Goal: Task Accomplishment & Management: Complete application form

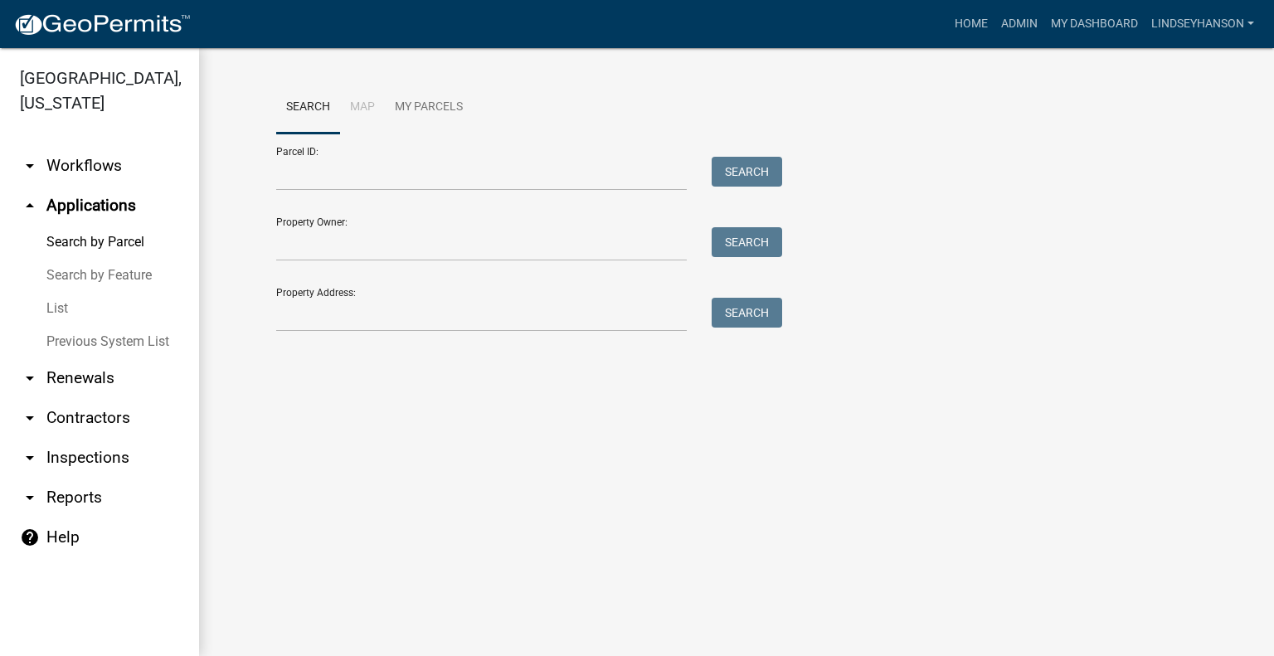
click at [126, 165] on link "arrow_drop_down Workflows" at bounding box center [99, 166] width 199 height 40
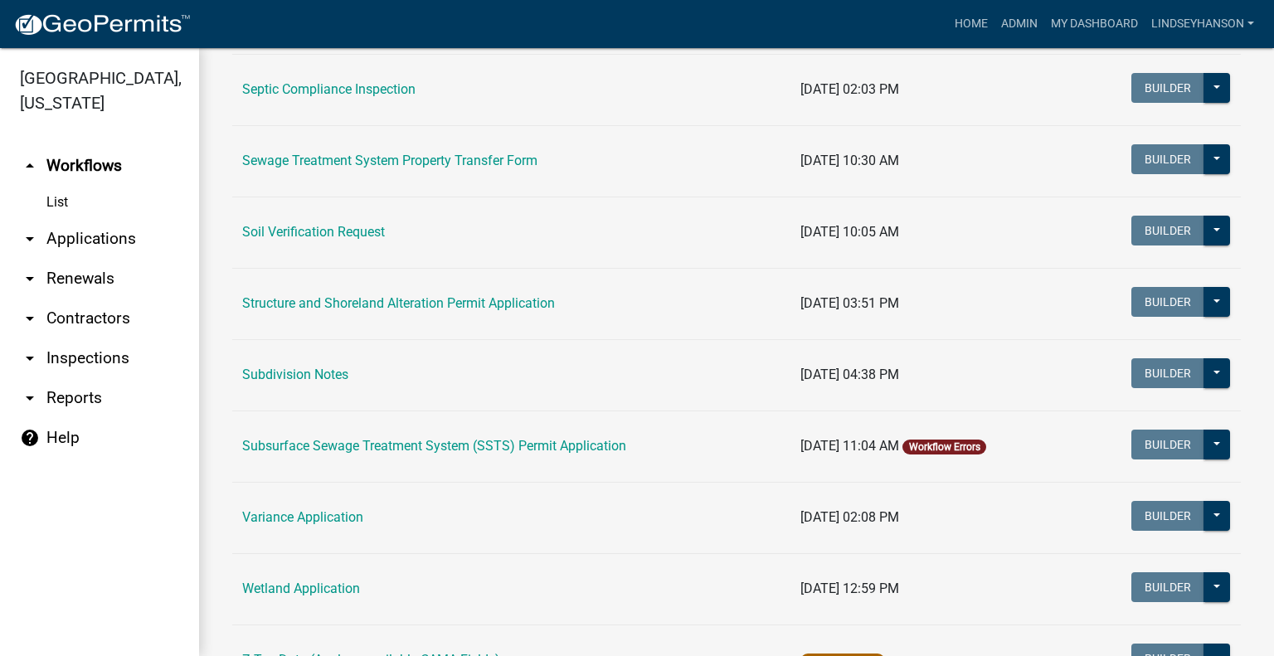
scroll to position [929, 0]
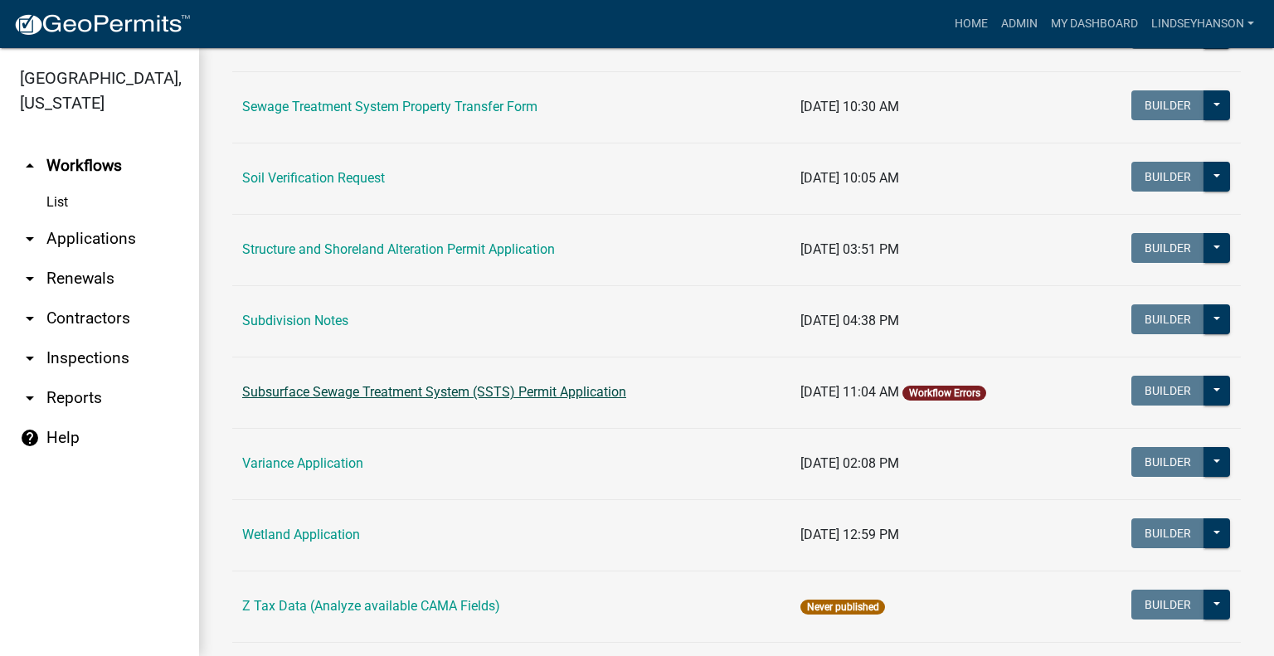
click at [554, 397] on link "Subsurface Sewage Treatment System (SSTS) Permit Application" at bounding box center [434, 392] width 384 height 16
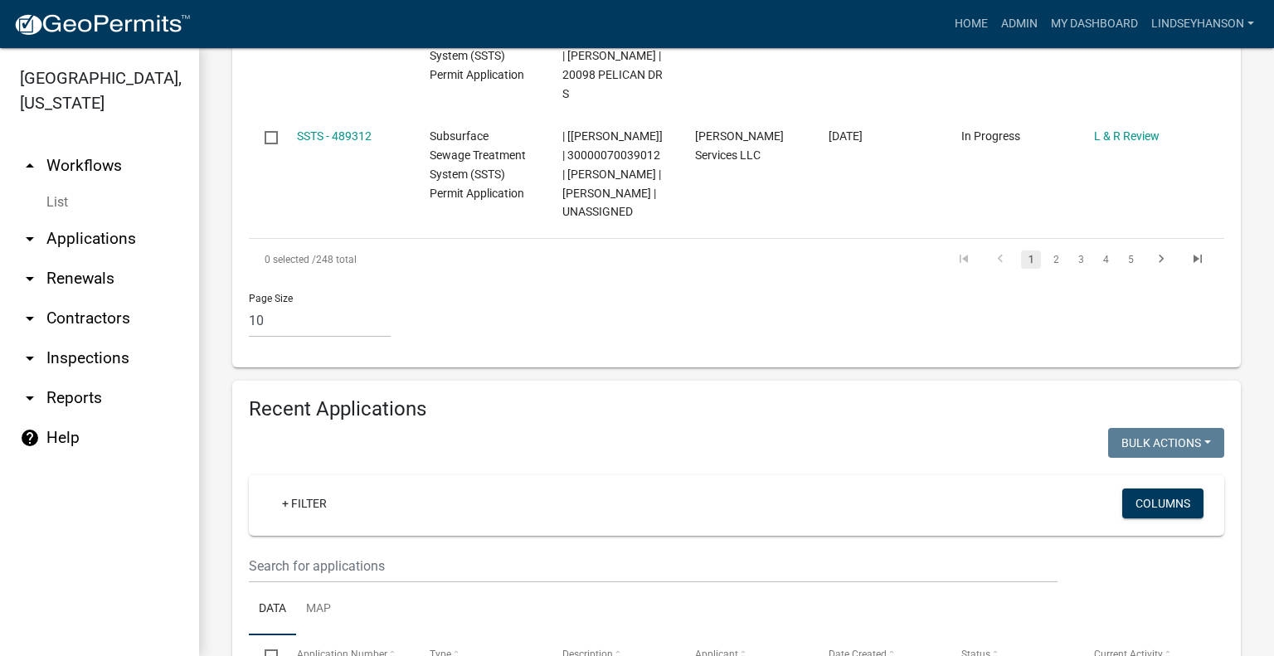
scroll to position [1958, 0]
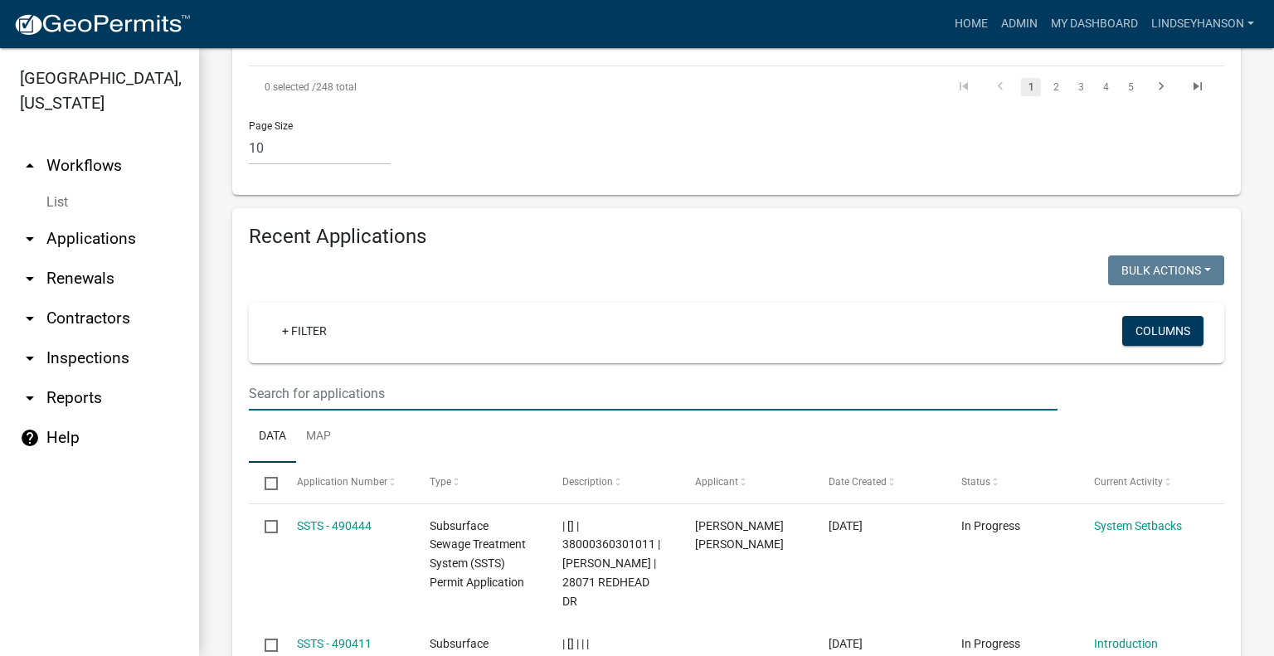
click at [777, 377] on input "text" at bounding box center [653, 394] width 809 height 34
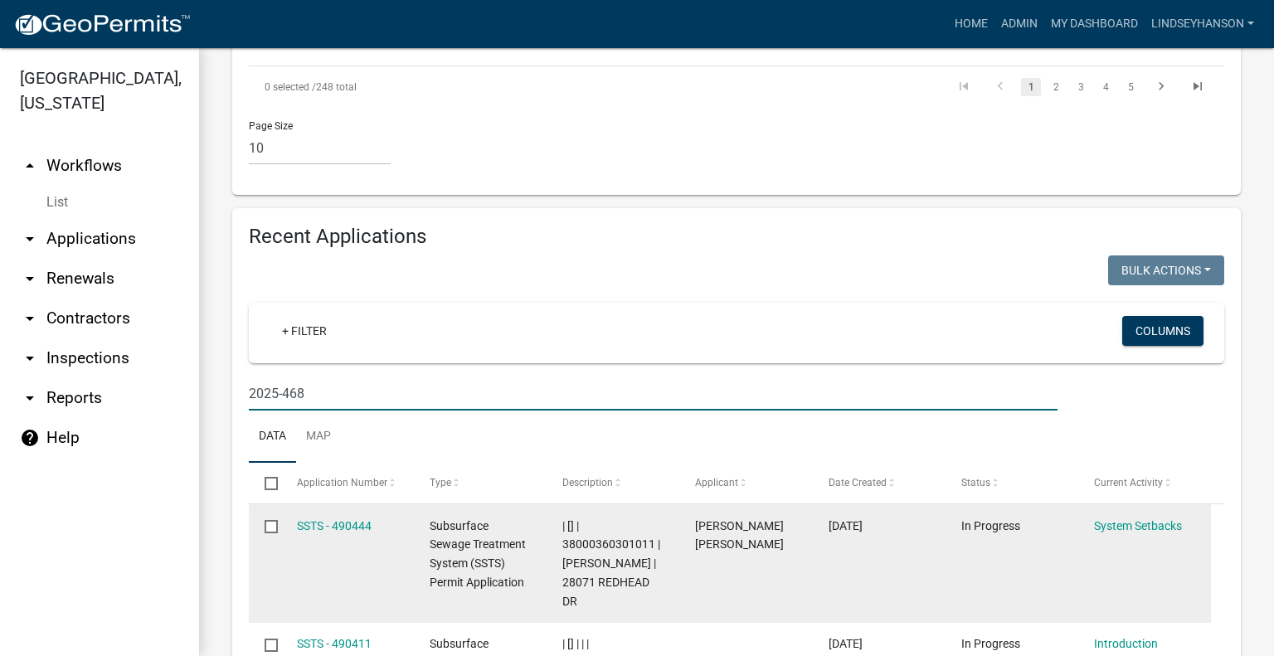
scroll to position [1948, 0]
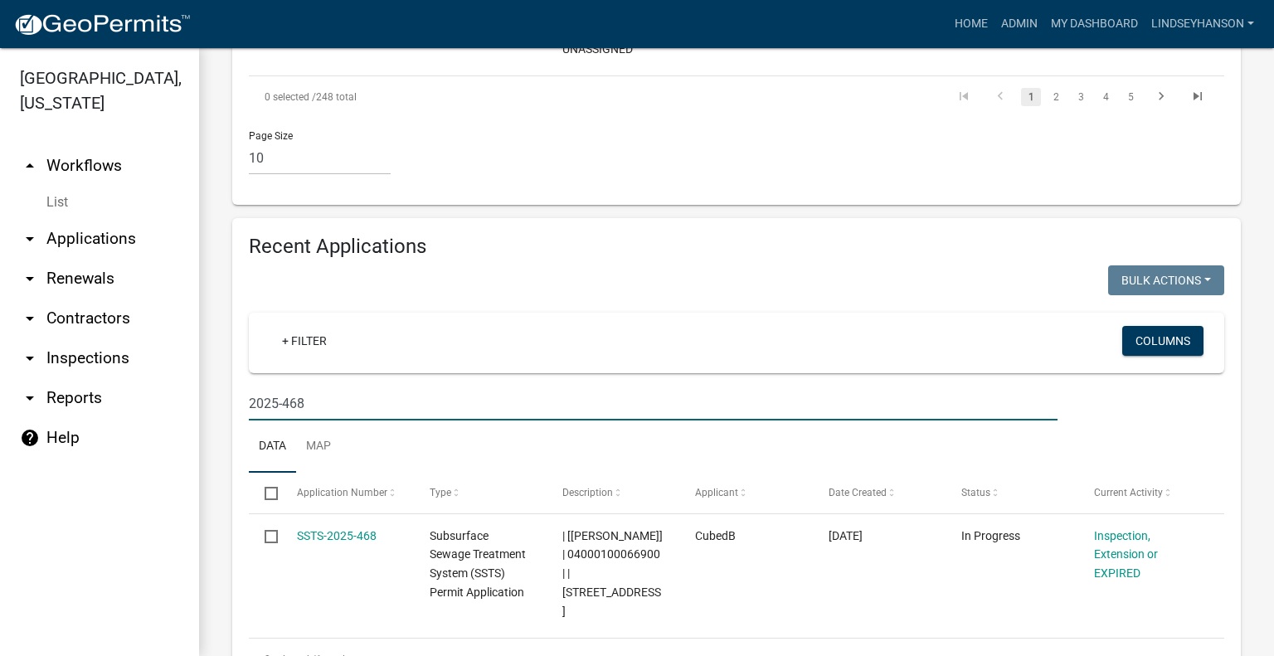
type input "2025-468"
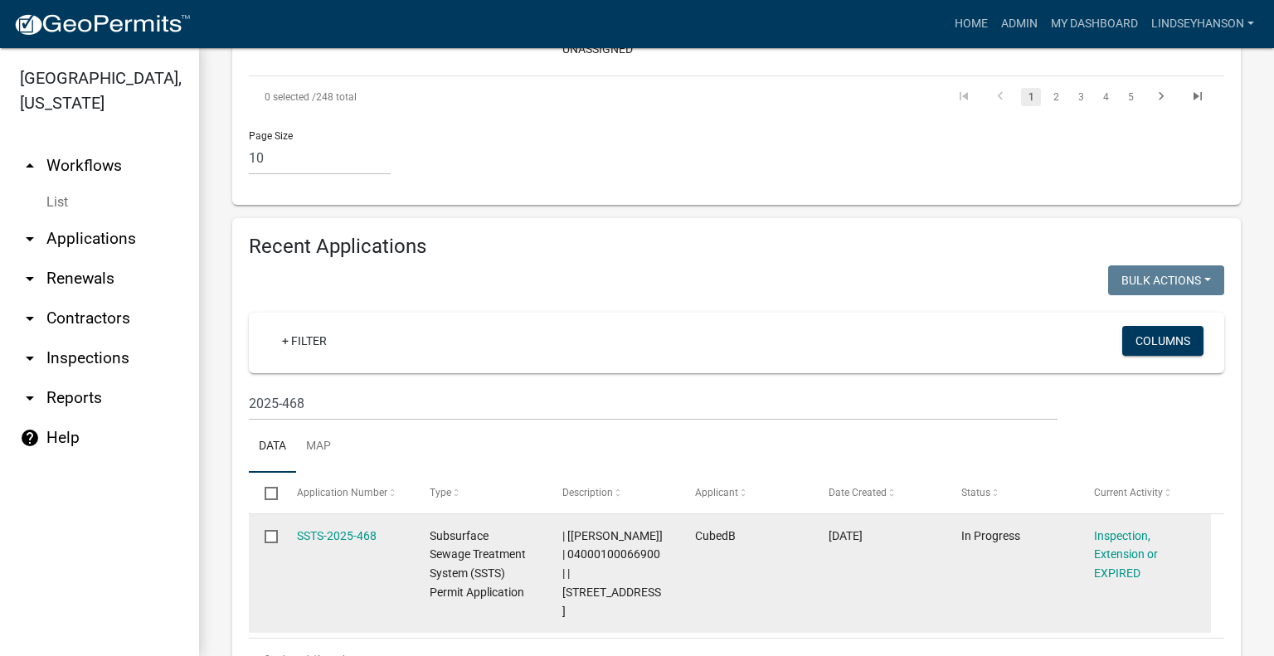
click at [310, 527] on div "SSTS-2025-468" at bounding box center [347, 536] width 101 height 19
click at [319, 529] on link "SSTS-2025-468" at bounding box center [337, 535] width 80 height 13
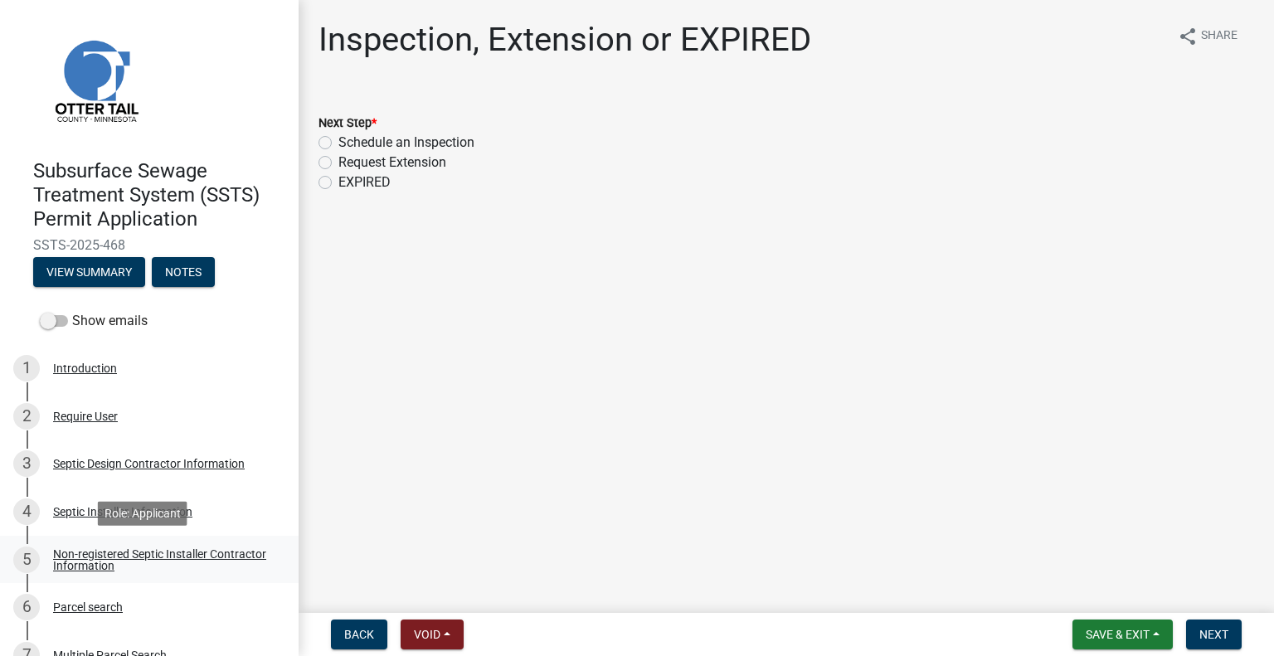
click at [104, 548] on div "Non-registered Septic Installer Contractor Information" at bounding box center [162, 559] width 219 height 23
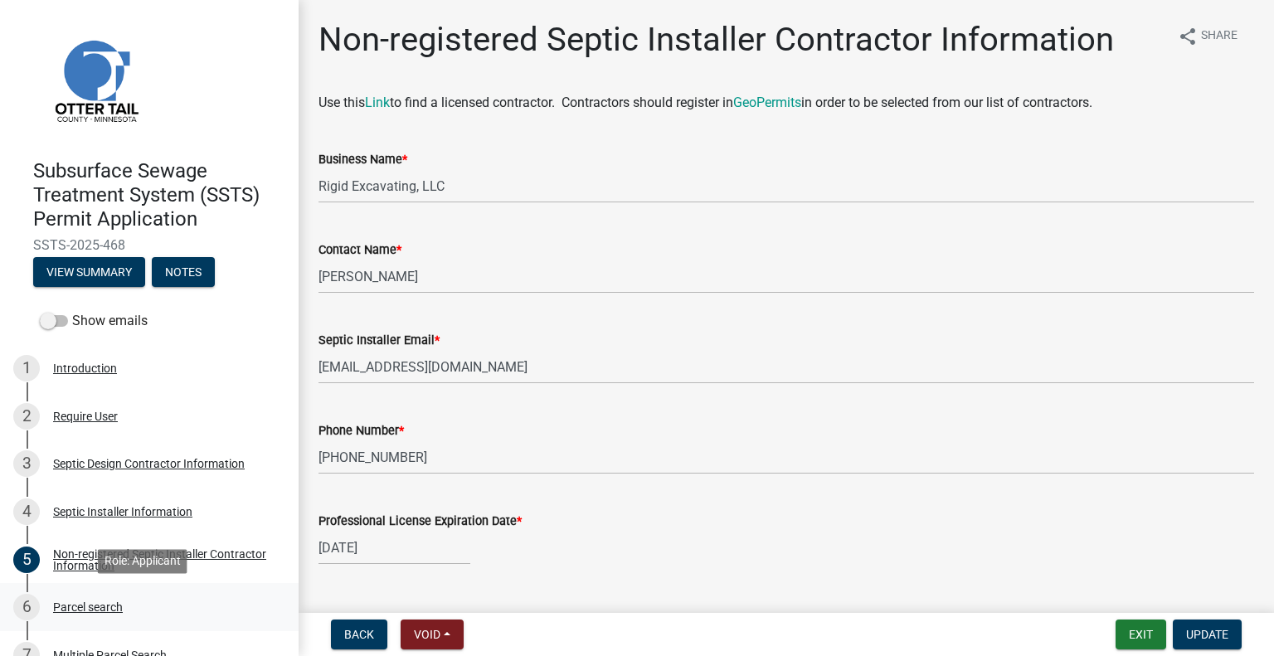
click at [76, 603] on div "Parcel search" at bounding box center [88, 608] width 70 height 12
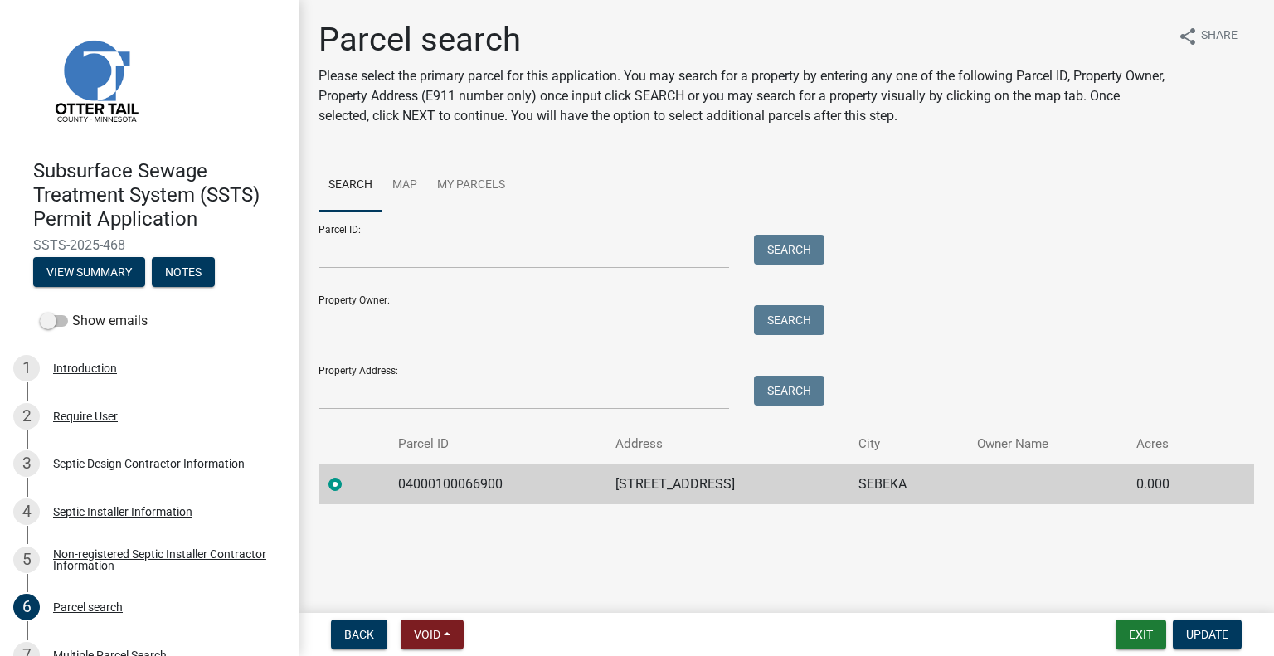
click at [444, 490] on td "04000100066900" at bounding box center [496, 484] width 217 height 41
copy td "04000100066900"
click at [674, 484] on td "[STREET_ADDRESS]" at bounding box center [727, 484] width 243 height 41
click at [675, 484] on td "[STREET_ADDRESS]" at bounding box center [727, 484] width 243 height 41
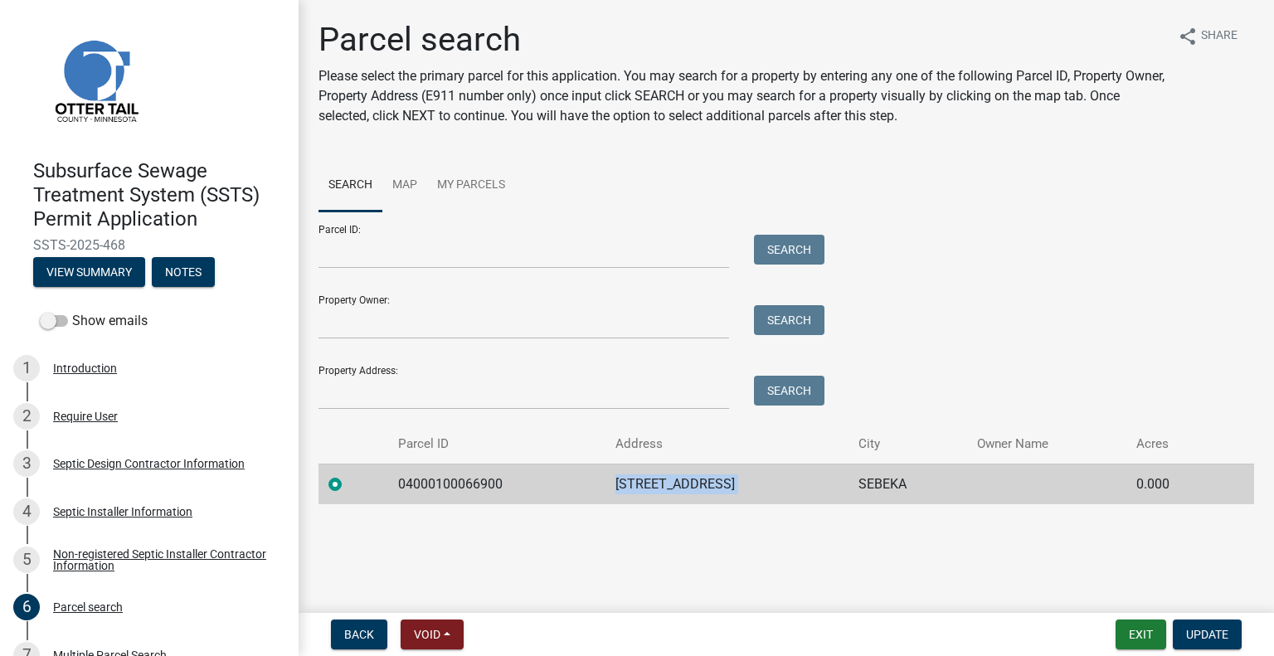
click at [675, 484] on td "[STREET_ADDRESS]" at bounding box center [727, 484] width 243 height 41
copy td "[STREET_ADDRESS]"
click at [869, 484] on td "SEBEKA" at bounding box center [908, 484] width 119 height 41
copy td "SEBEKA"
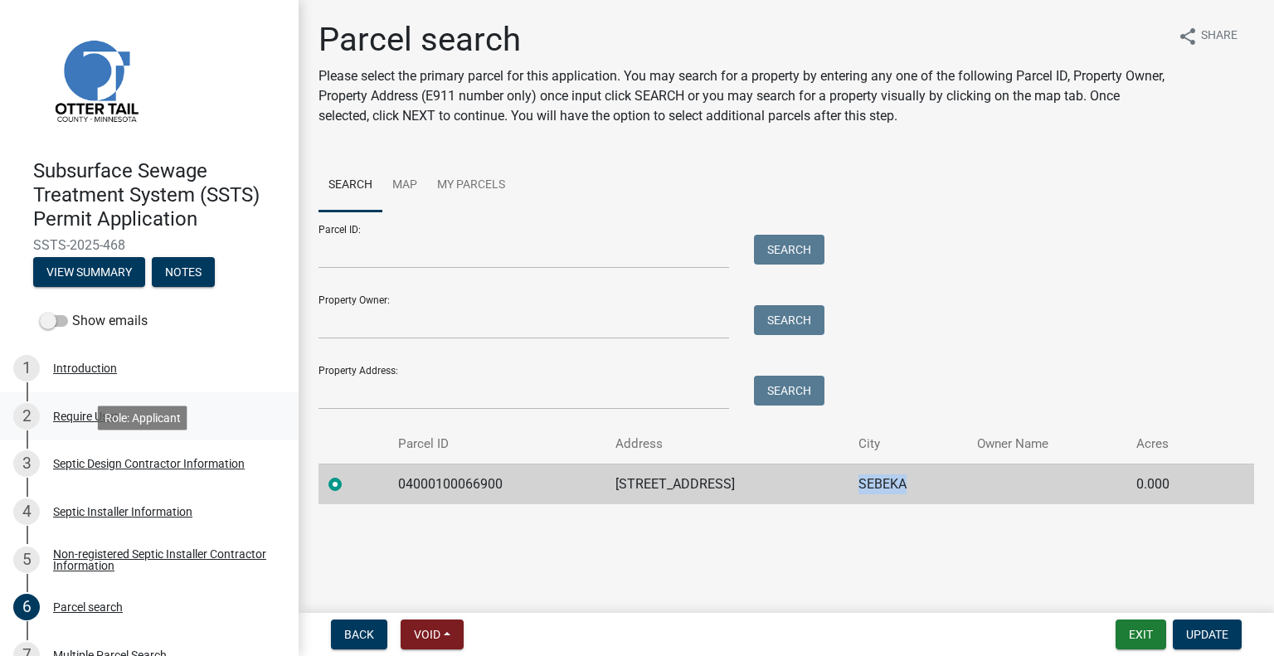
drag, startPoint x: 285, startPoint y: 154, endPoint x: 251, endPoint y: 411, distance: 259.4
click at [249, 475] on div "Subsurface Sewage Treatment System (SSTS) Permit Application SSTS-2025-468 View…" at bounding box center [149, 328] width 299 height 656
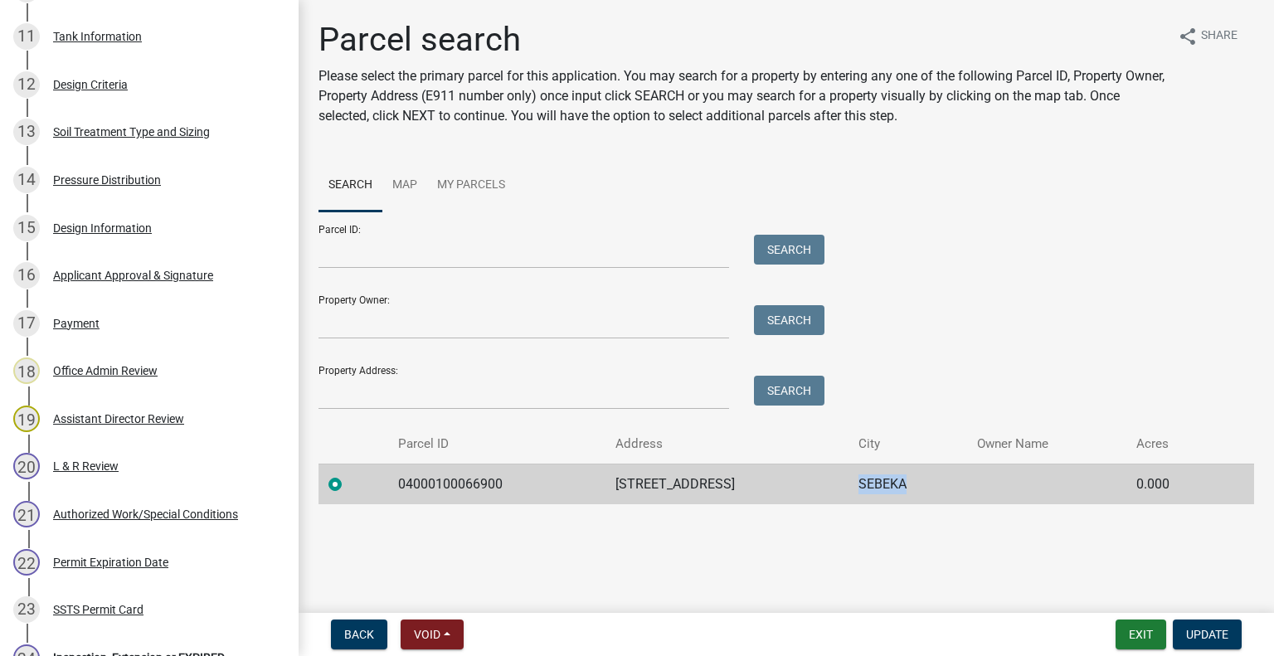
scroll to position [1037, 0]
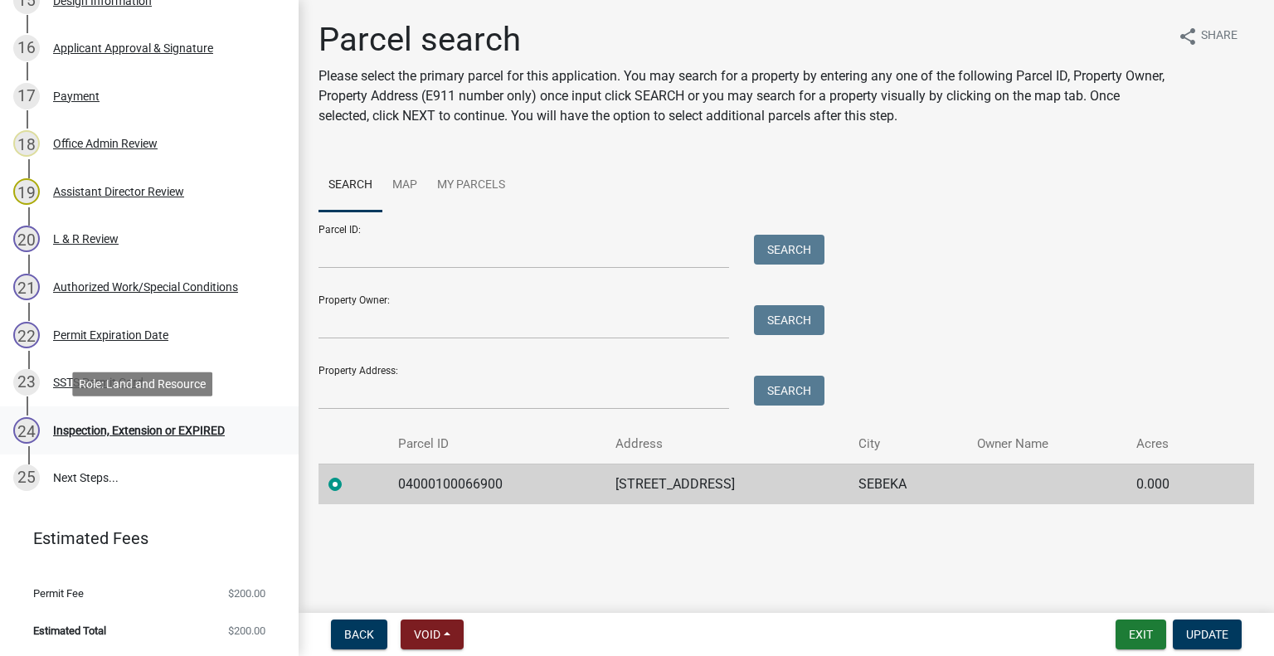
click at [217, 441] on div "24 Inspection, Extension or EXPIRED" at bounding box center [142, 430] width 259 height 27
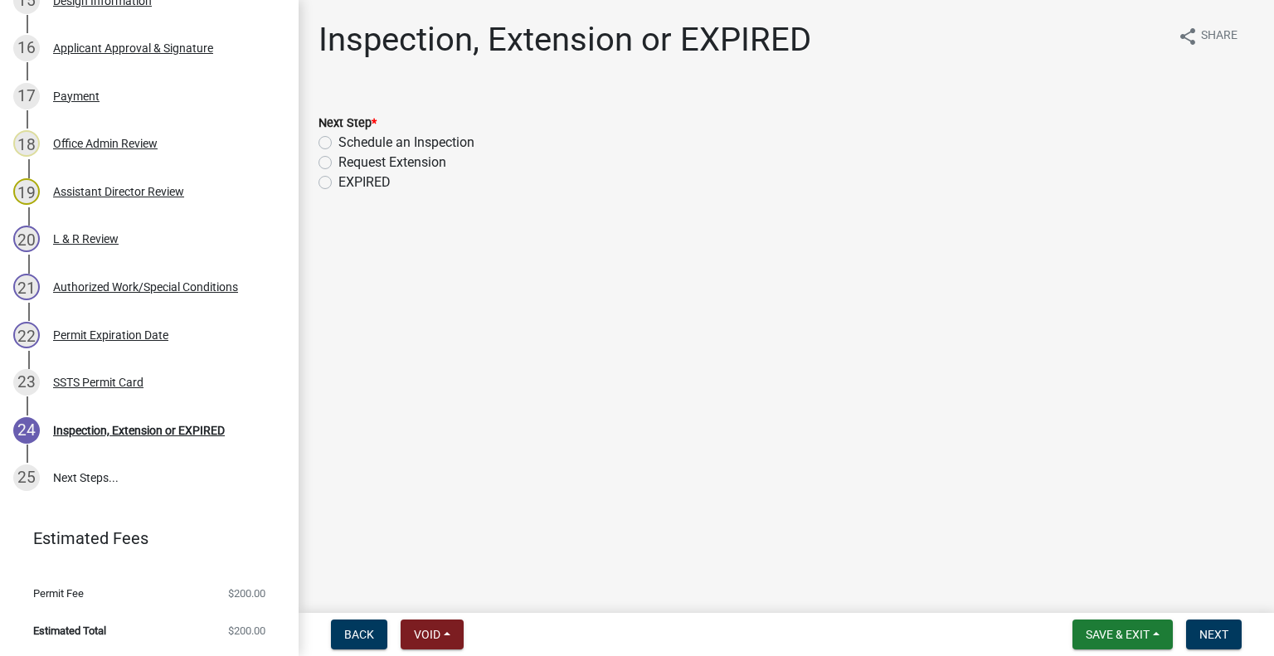
click at [383, 140] on label "Schedule an Inspection" at bounding box center [407, 143] width 136 height 20
click at [349, 140] on input "Schedule an Inspection" at bounding box center [344, 138] width 11 height 11
radio input "true"
click at [1221, 628] on span "Next" at bounding box center [1214, 634] width 29 height 13
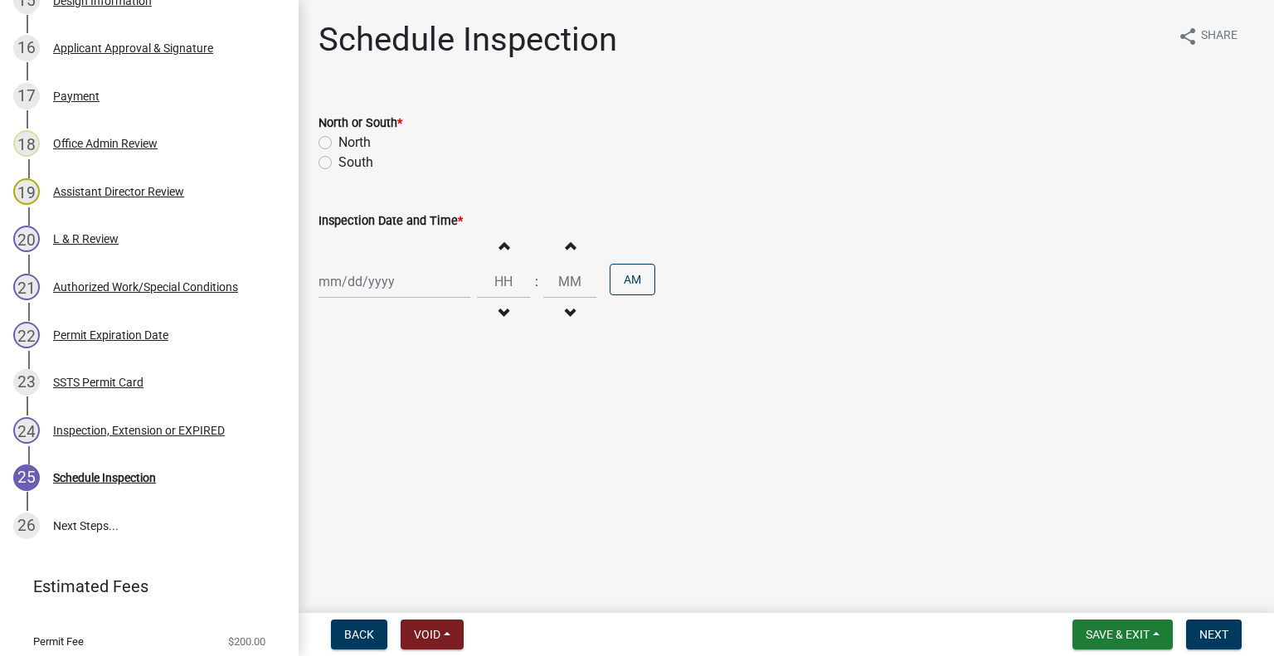
scroll to position [1085, 0]
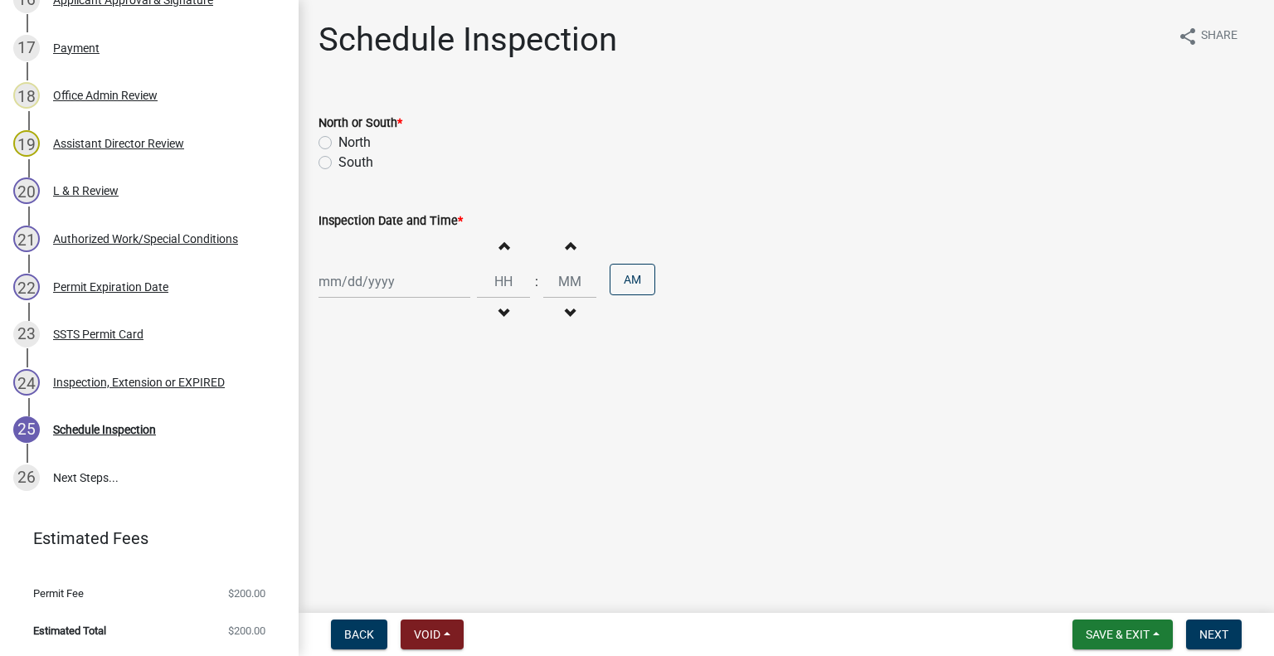
click at [348, 143] on label "North" at bounding box center [355, 143] width 32 height 20
click at [348, 143] on input "North" at bounding box center [344, 138] width 11 height 11
radio input "true"
click at [380, 285] on div at bounding box center [395, 282] width 152 height 34
select select "10"
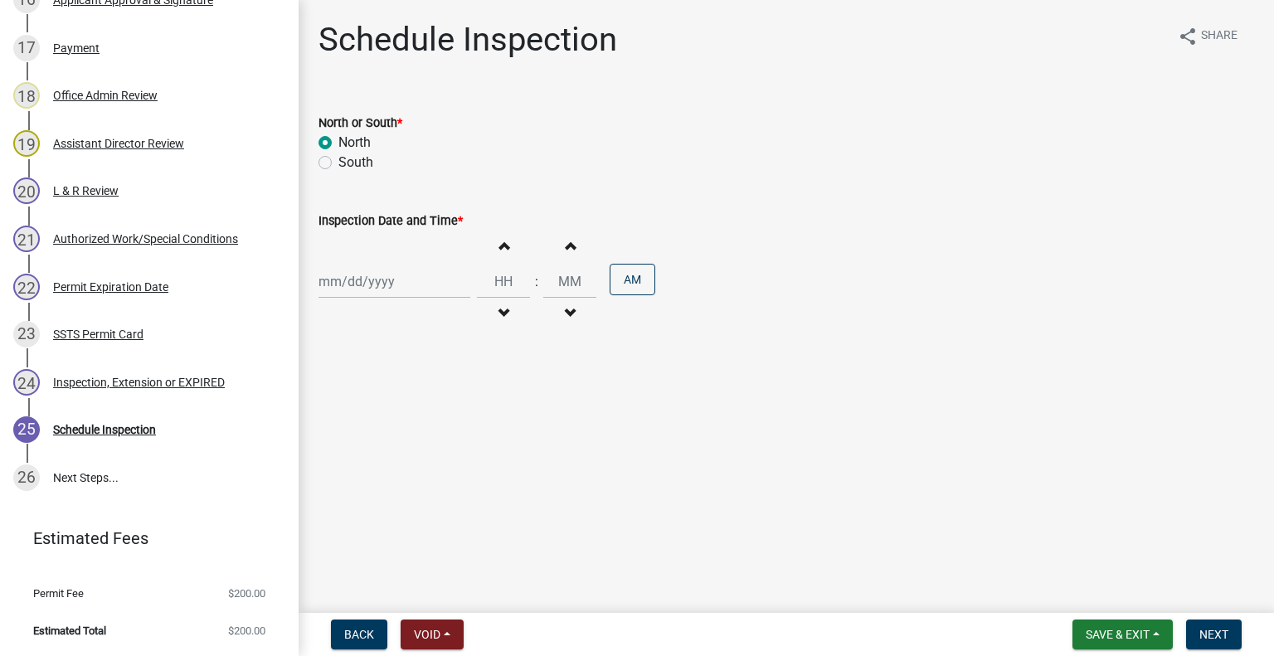
select select "2025"
click at [446, 398] on div "10" at bounding box center [441, 396] width 27 height 27
type input "[DATE]"
click at [500, 315] on span "button" at bounding box center [504, 313] width 8 height 13
type input "11"
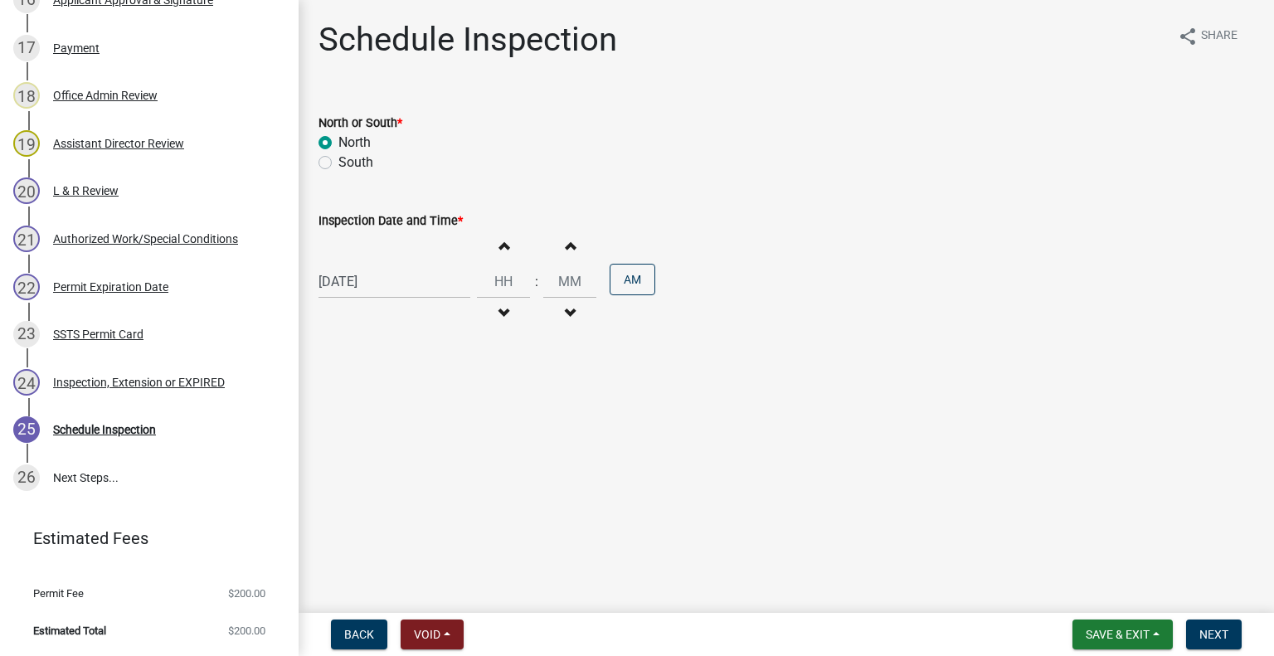
type input "00"
click at [500, 315] on span "button" at bounding box center [504, 313] width 8 height 13
type input "10"
click at [625, 285] on button "PM" at bounding box center [633, 280] width 46 height 32
click at [1225, 628] on span "Next" at bounding box center [1214, 634] width 29 height 13
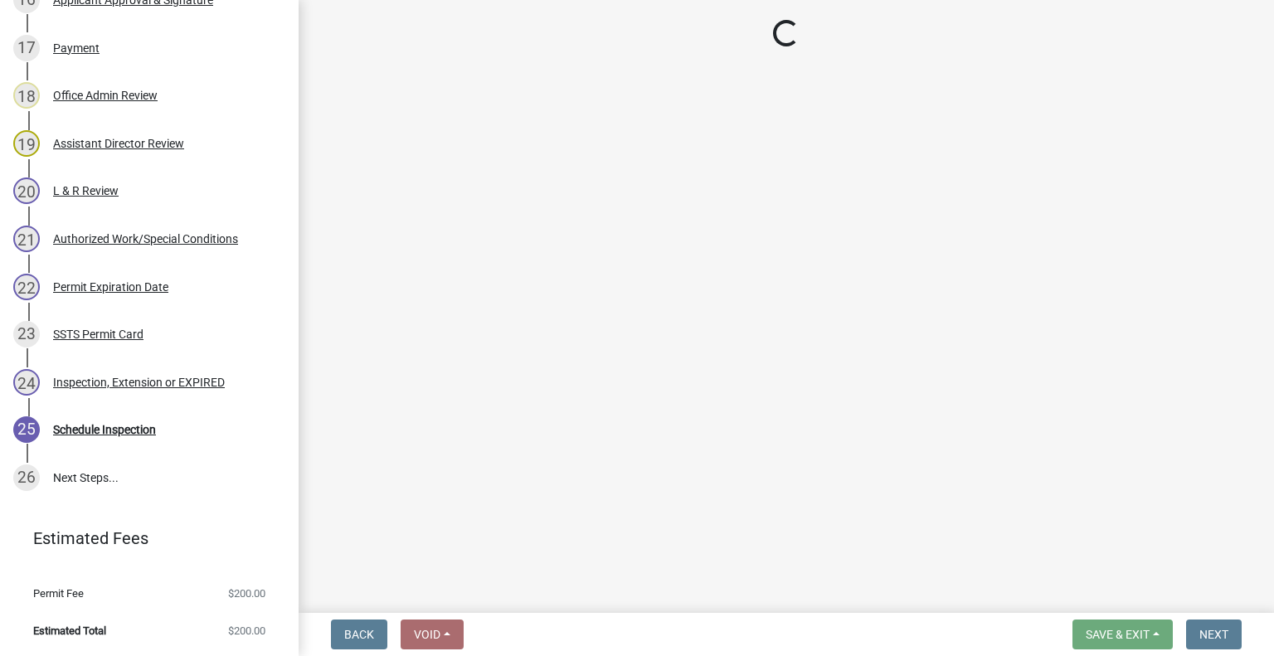
scroll to position [1228, 0]
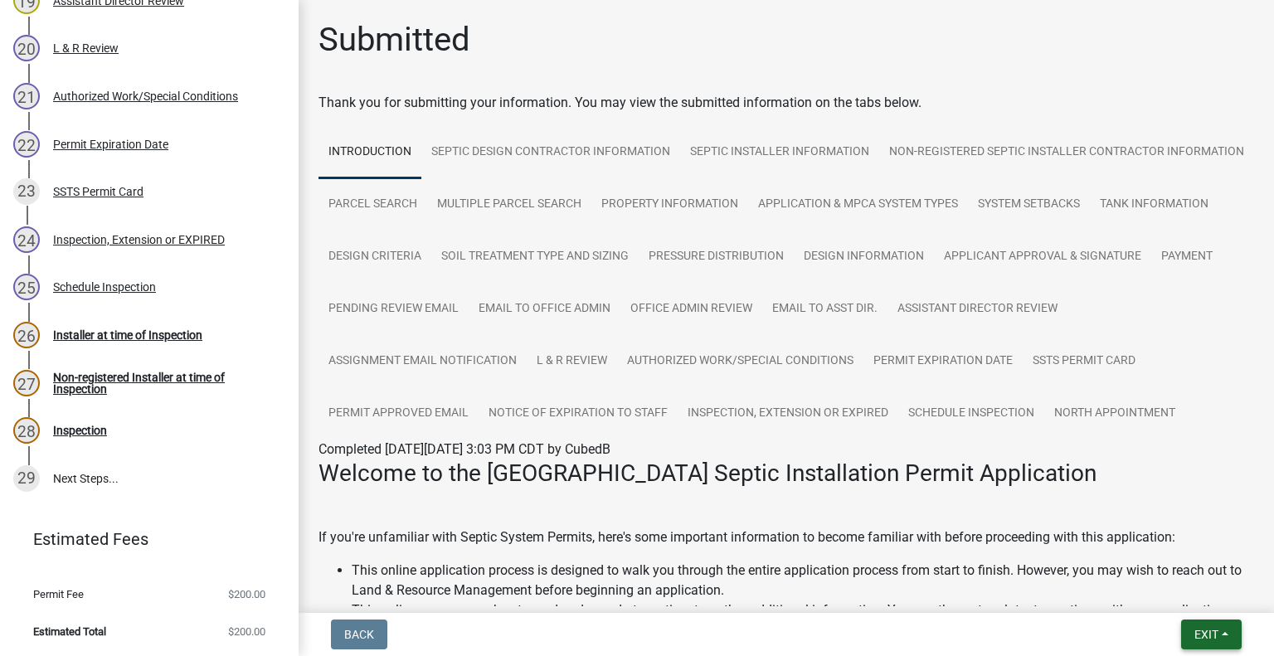
click at [1186, 627] on button "Exit" at bounding box center [1212, 635] width 61 height 30
click at [1184, 610] on button "Save & Exit" at bounding box center [1176, 592] width 133 height 40
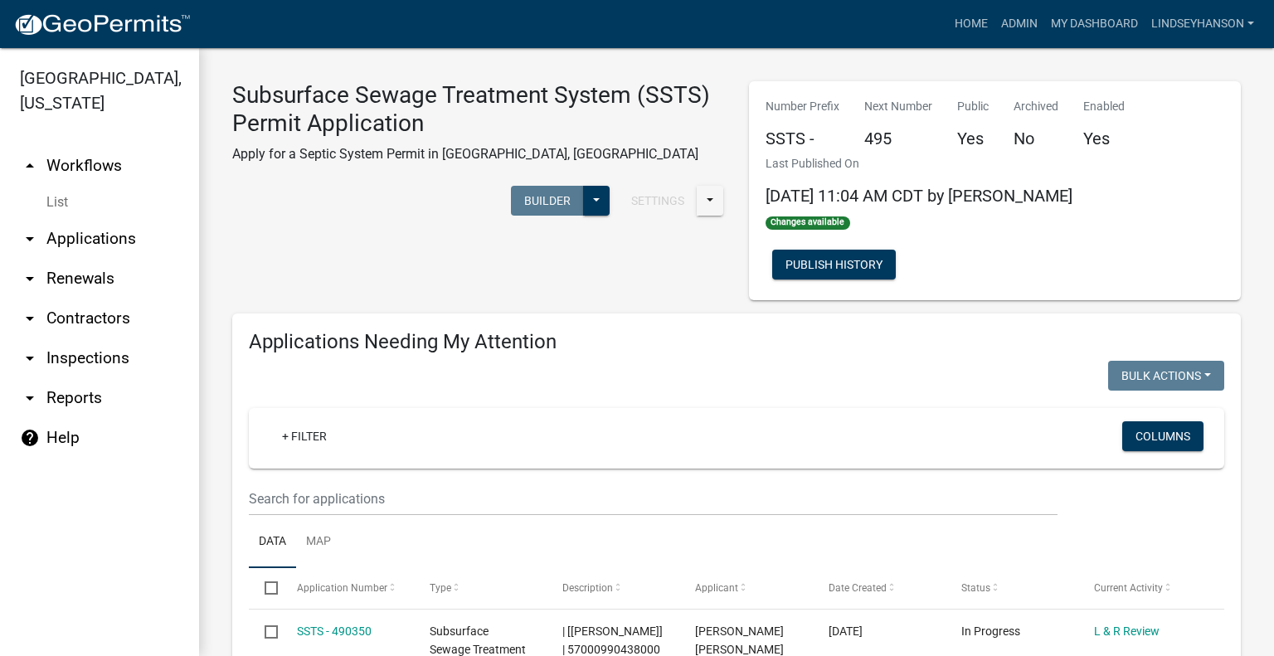
click at [118, 241] on link "arrow_drop_down Applications" at bounding box center [99, 239] width 199 height 40
